Goal: Navigation & Orientation: Find specific page/section

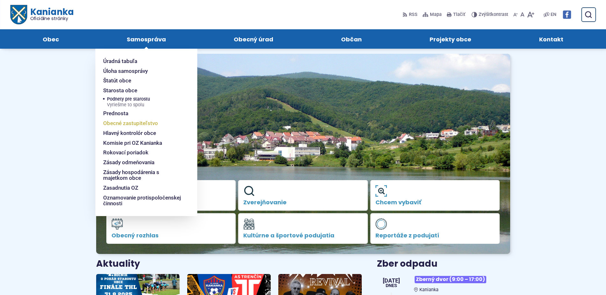
click at [157, 122] on span "Obecné zastupiteľstvo" at bounding box center [130, 123] width 55 height 10
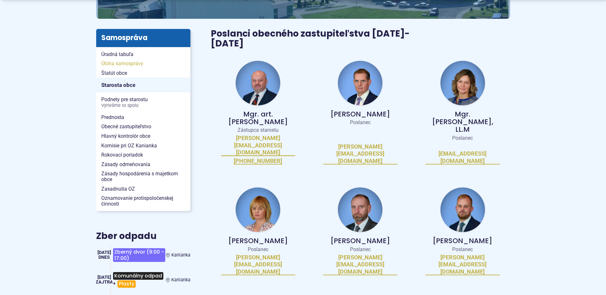
scroll to position [162, 0]
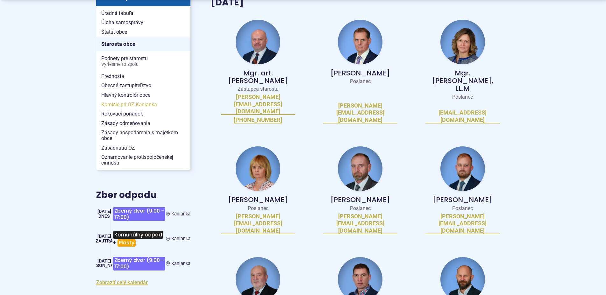
click at [146, 105] on span "Komisie pri OZ Kanianka" at bounding box center [143, 105] width 84 height 10
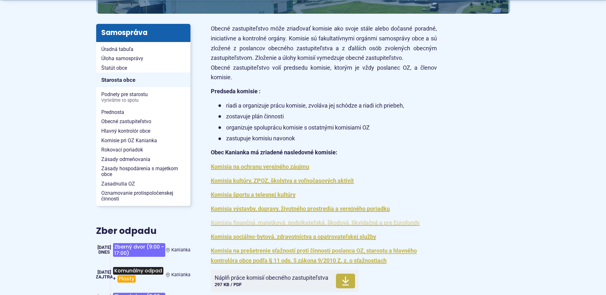
scroll to position [195, 0]
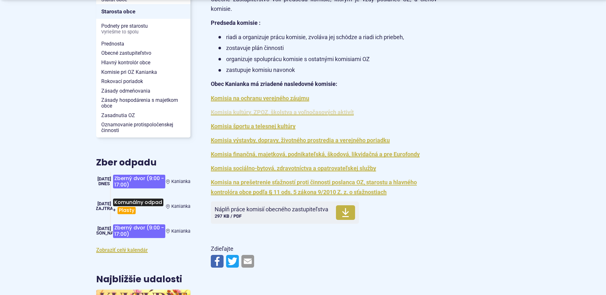
click at [238, 112] on link "Komisia kultúry, ZPOZ, školstva a voľnočasových aktivít" at bounding box center [282, 112] width 143 height 7
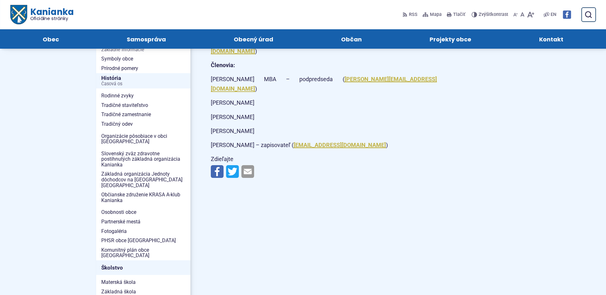
scroll to position [30, 0]
